Goal: Task Accomplishment & Management: Complete application form

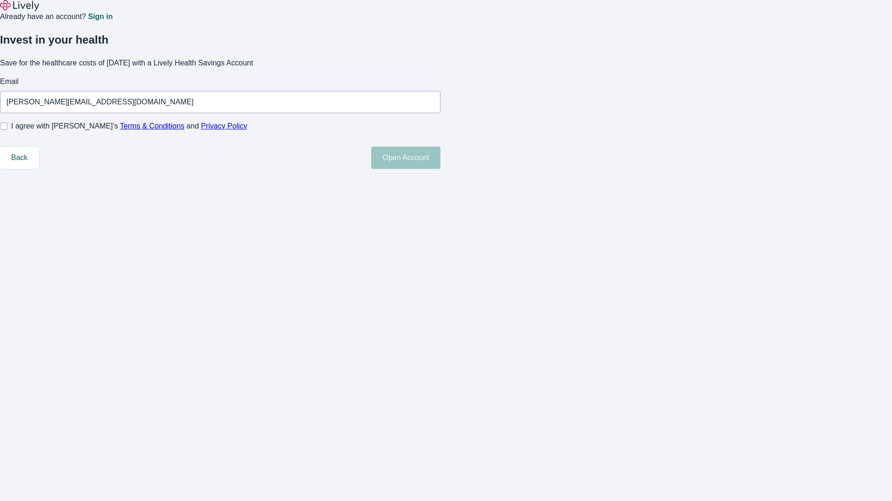
click at [7, 130] on input "I agree with Lively’s Terms & Conditions and Privacy Policy" at bounding box center [3, 126] width 7 height 7
checkbox input "true"
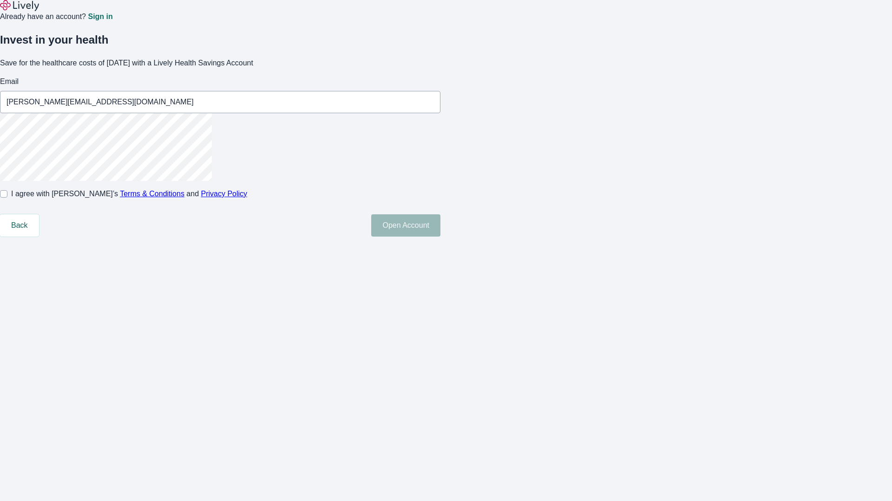
click at [440, 237] on button "Open Account" at bounding box center [405, 226] width 69 height 22
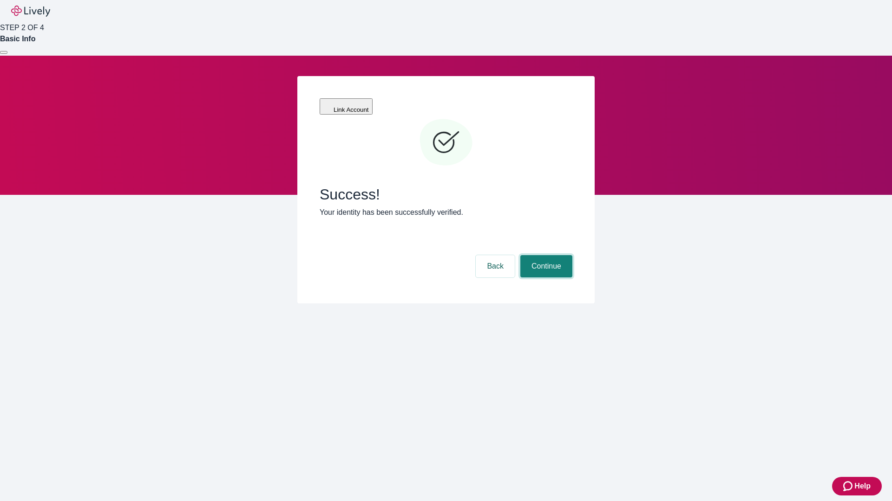
click at [545, 255] on button "Continue" at bounding box center [546, 266] width 52 height 22
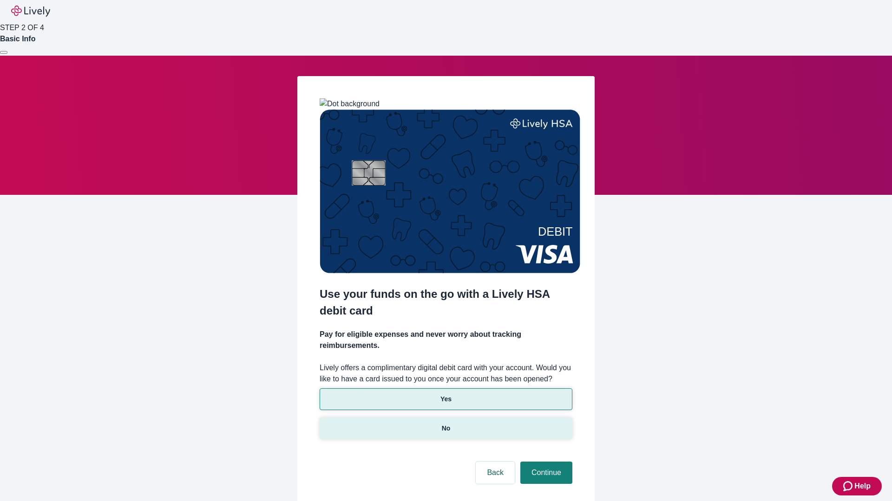
click at [445, 424] on p "No" at bounding box center [446, 429] width 9 height 10
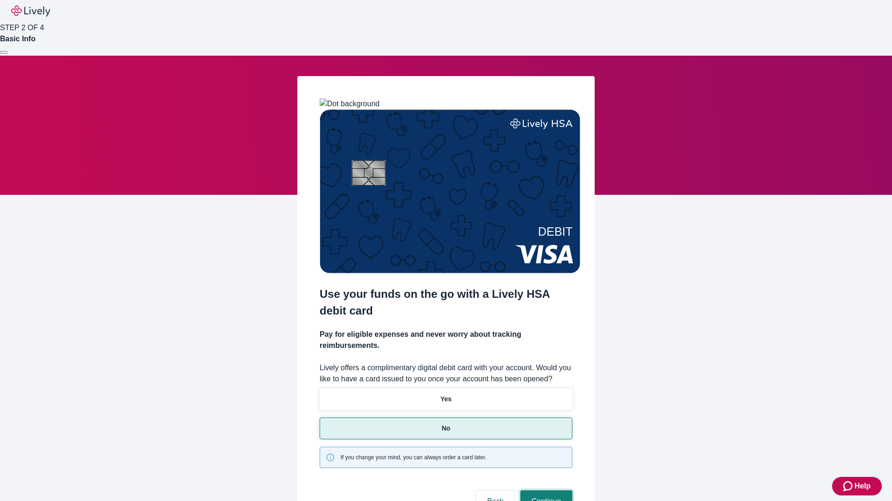
click at [545, 491] on button "Continue" at bounding box center [546, 502] width 52 height 22
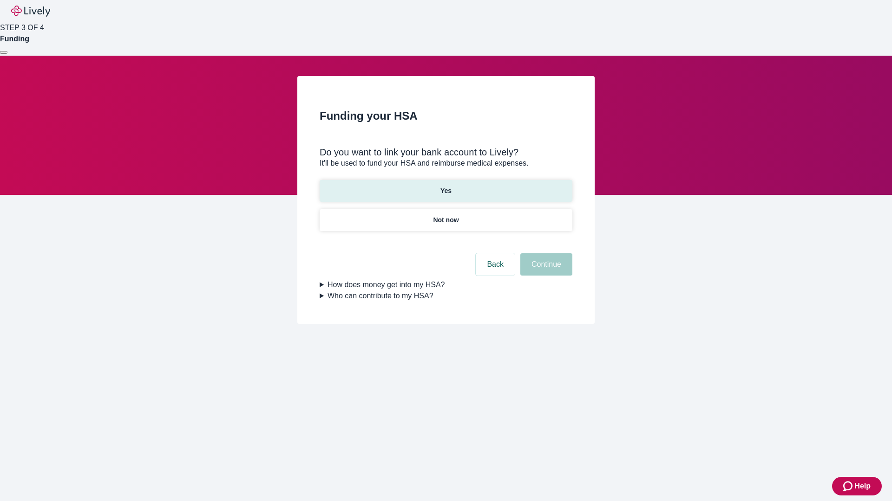
click at [445, 186] on p "Yes" at bounding box center [445, 191] width 11 height 10
click at [545, 254] on button "Continue" at bounding box center [546, 265] width 52 height 22
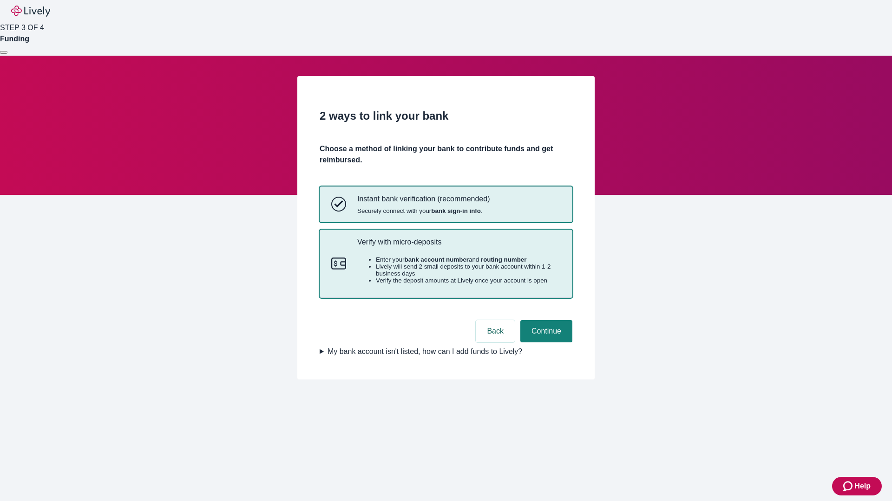
click at [458, 247] on p "Verify with micro-deposits" at bounding box center [458, 242] width 203 height 9
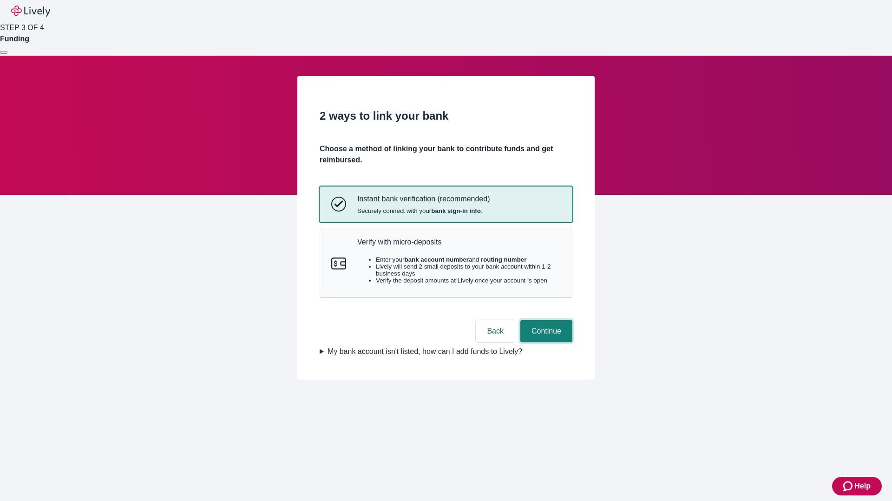
click at [545, 343] on button "Continue" at bounding box center [546, 331] width 52 height 22
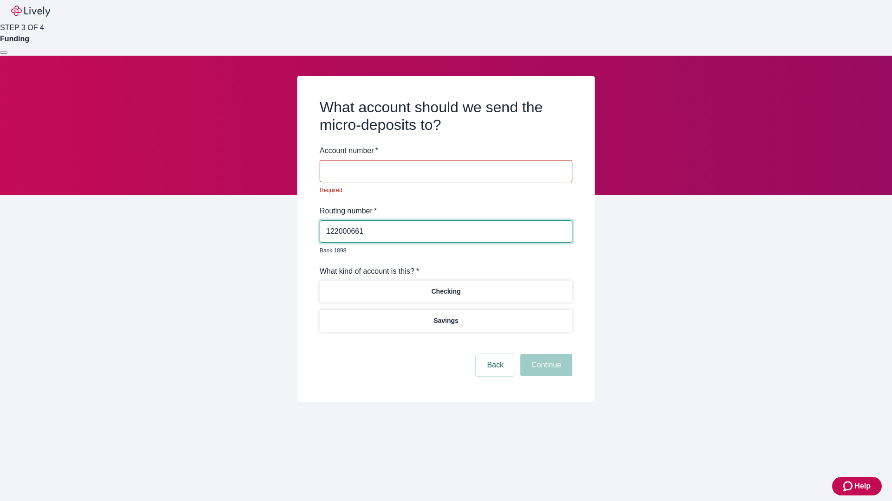
type input "122000661"
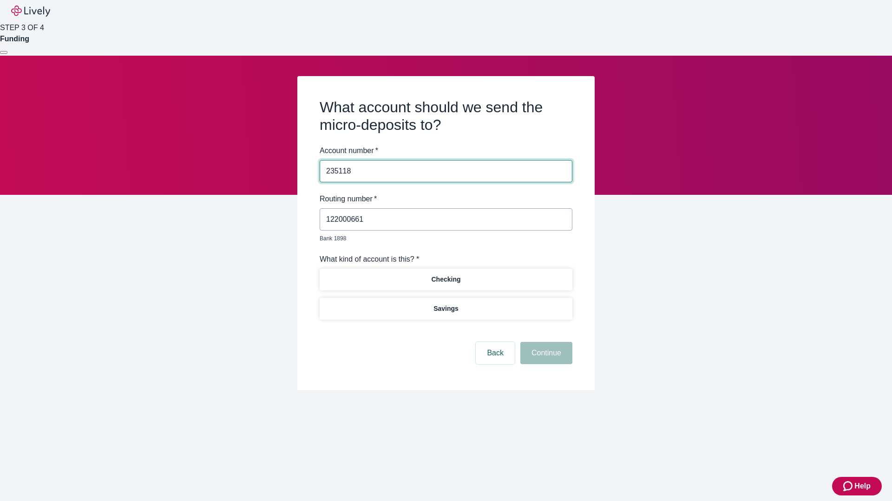
type input "235118"
click at [445, 275] on p "Checking" at bounding box center [445, 280] width 29 height 10
click at [545, 343] on button "Continue" at bounding box center [546, 353] width 52 height 22
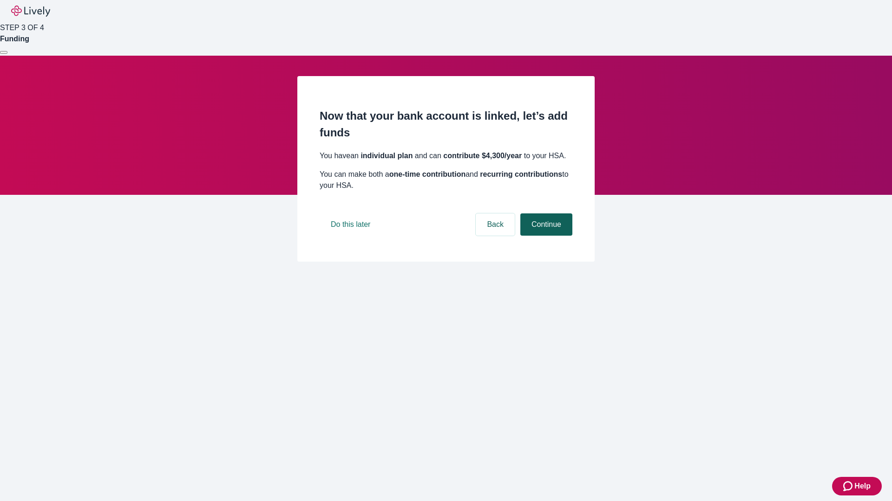
click at [545, 236] on button "Continue" at bounding box center [546, 225] width 52 height 22
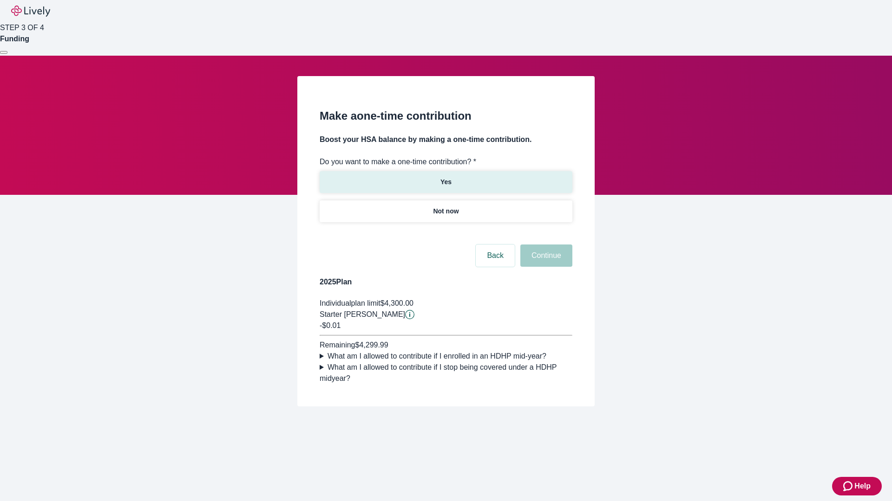
click at [445, 177] on p "Yes" at bounding box center [445, 182] width 11 height 10
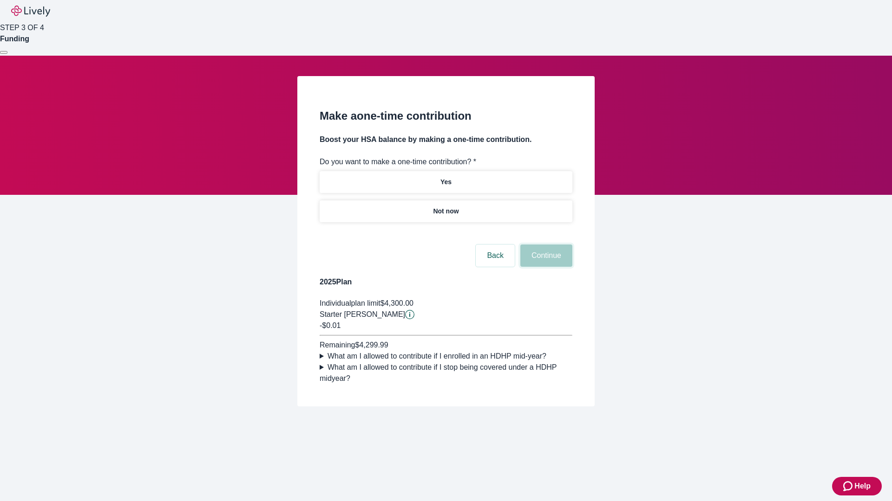
click at [545, 267] on button "Continue" at bounding box center [546, 256] width 52 height 22
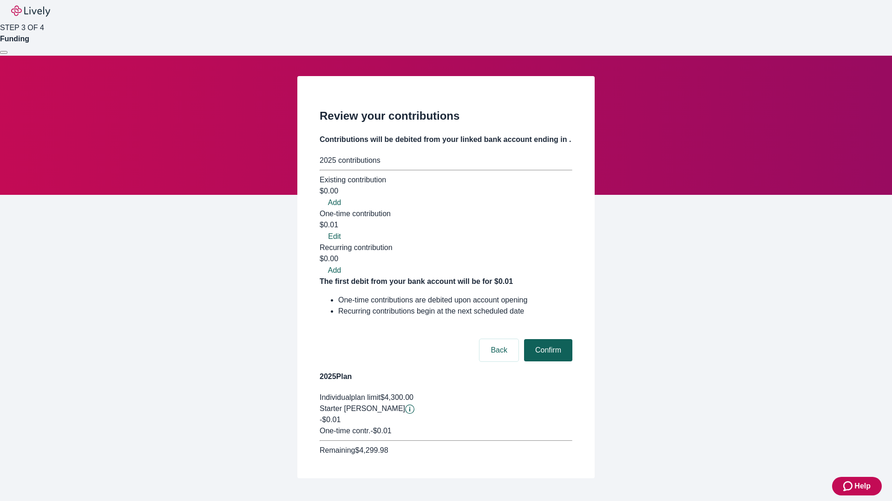
click at [547, 339] on button "Confirm" at bounding box center [548, 350] width 48 height 22
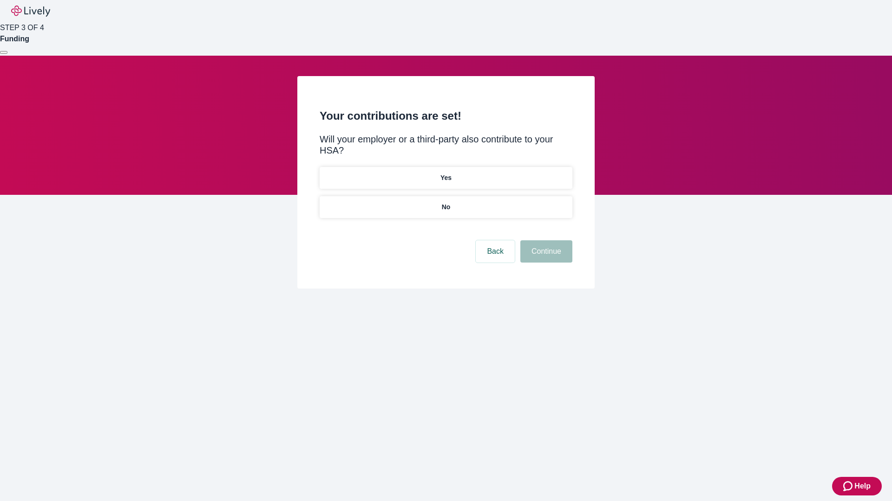
click at [445, 202] on p "No" at bounding box center [446, 207] width 9 height 10
click at [545, 241] on button "Continue" at bounding box center [546, 252] width 52 height 22
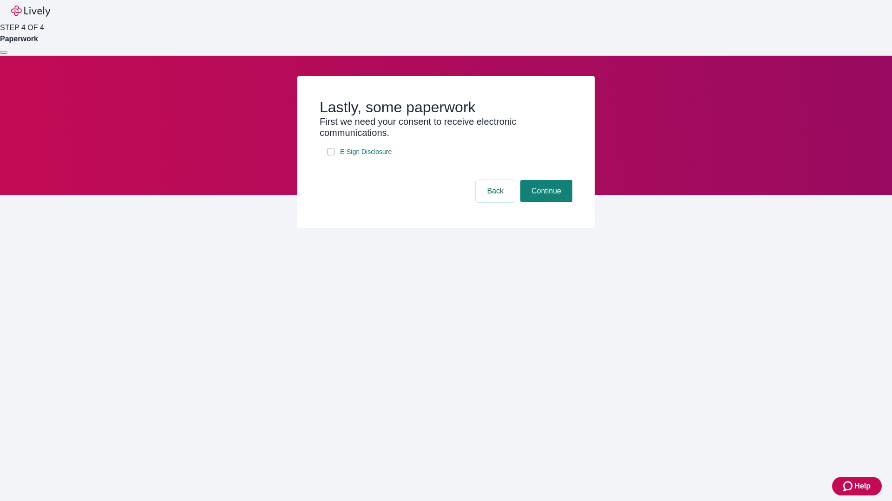
click at [331, 156] on input "E-Sign Disclosure" at bounding box center [330, 151] width 7 height 7
checkbox input "true"
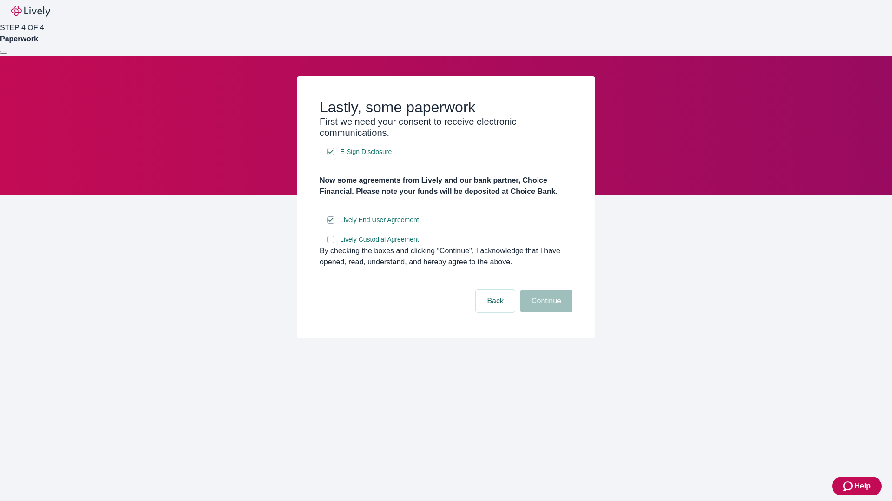
click at [331, 243] on input "Lively Custodial Agreement" at bounding box center [330, 239] width 7 height 7
checkbox input "true"
click at [545, 312] on button "Continue" at bounding box center [546, 301] width 52 height 22
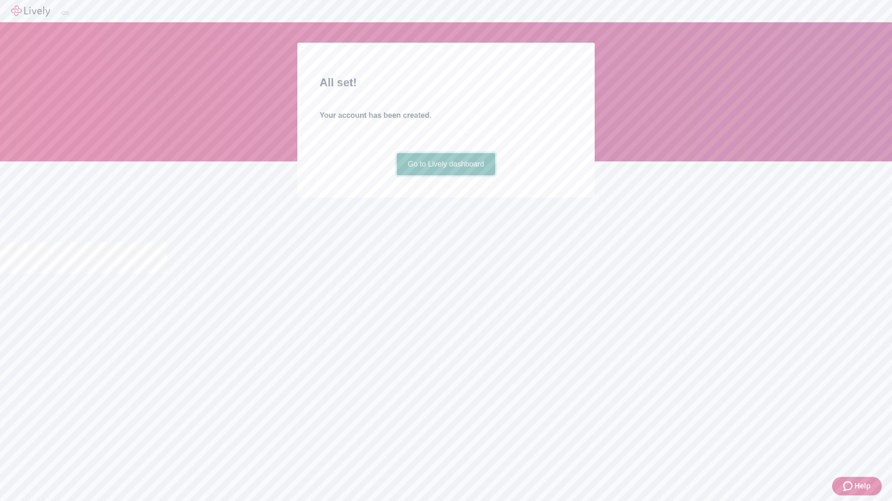
click at [445, 176] on link "Go to Lively dashboard" at bounding box center [446, 164] width 99 height 22
